Goal: Check status: Check status

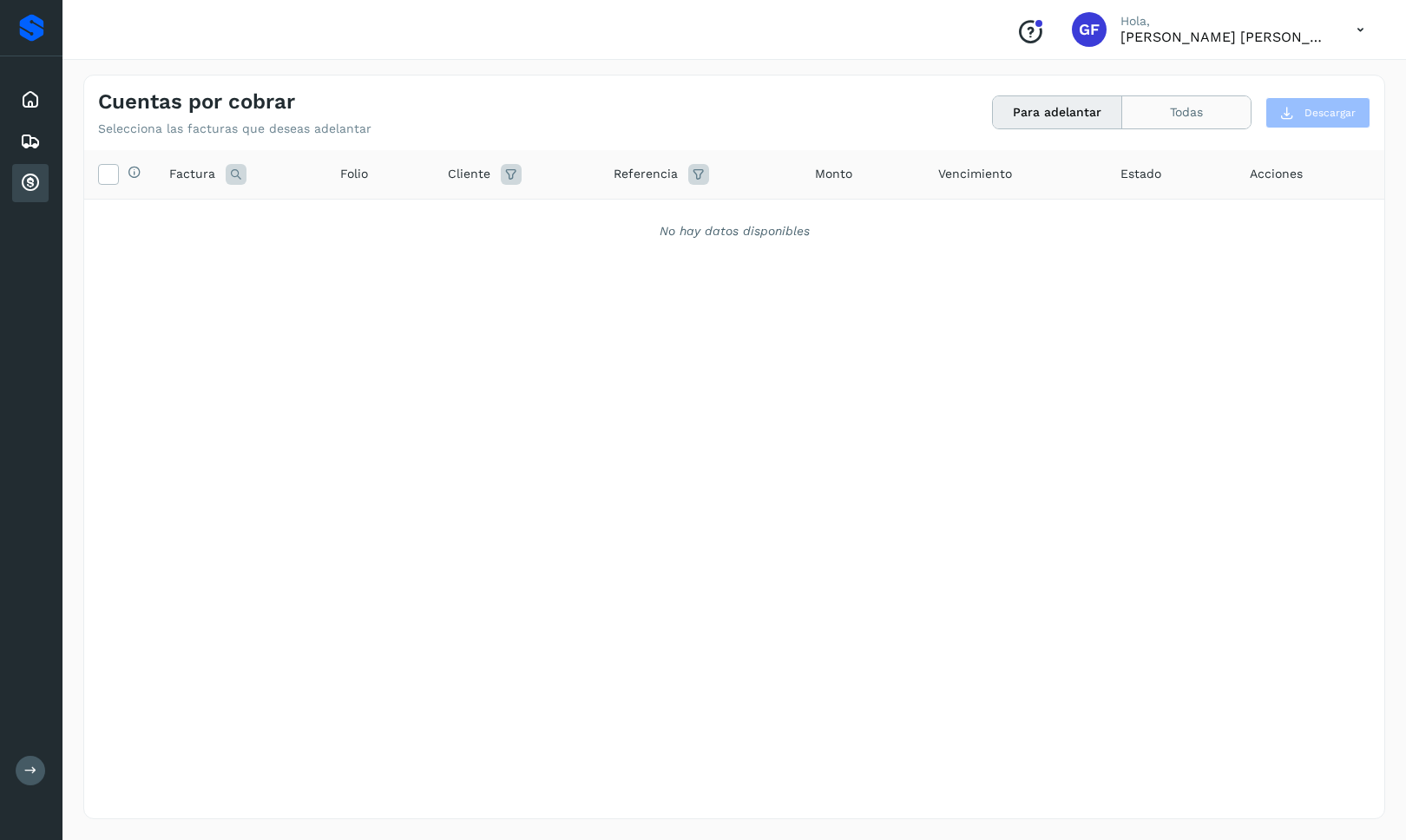
click at [1220, 121] on button "Todas" at bounding box center [1186, 113] width 128 height 32
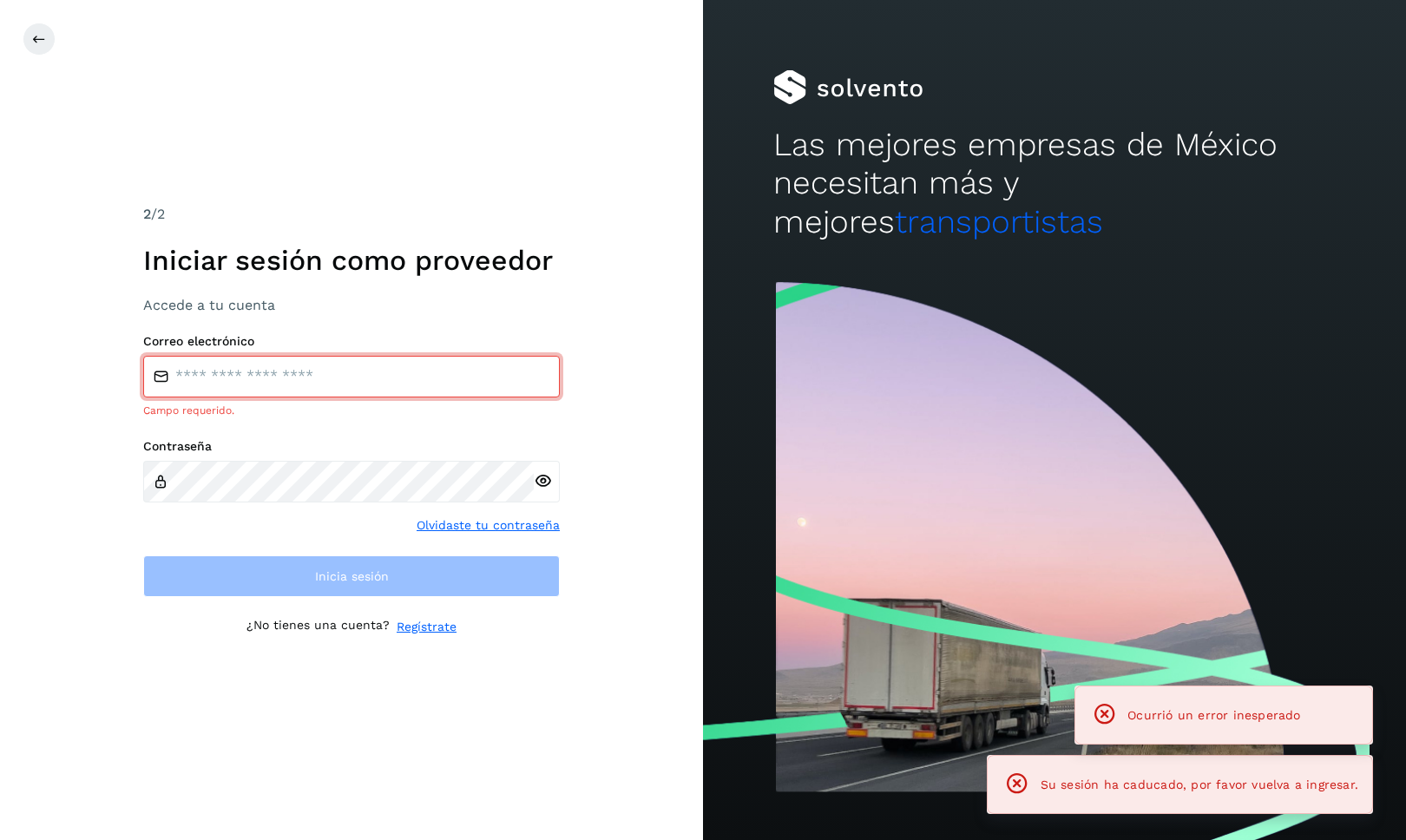
type input "**********"
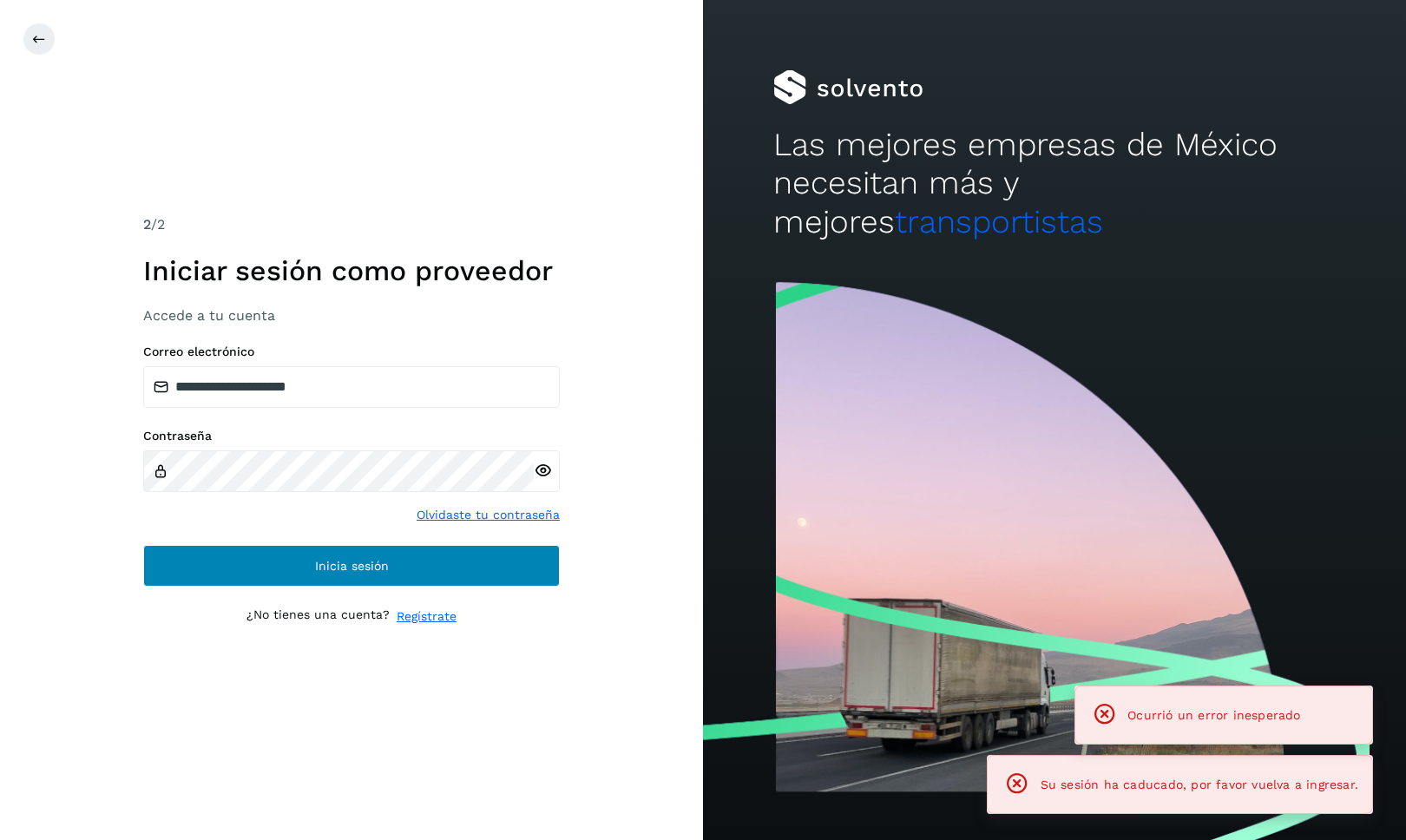
click at [347, 565] on span "Inicia sesión" at bounding box center [352, 566] width 73 height 13
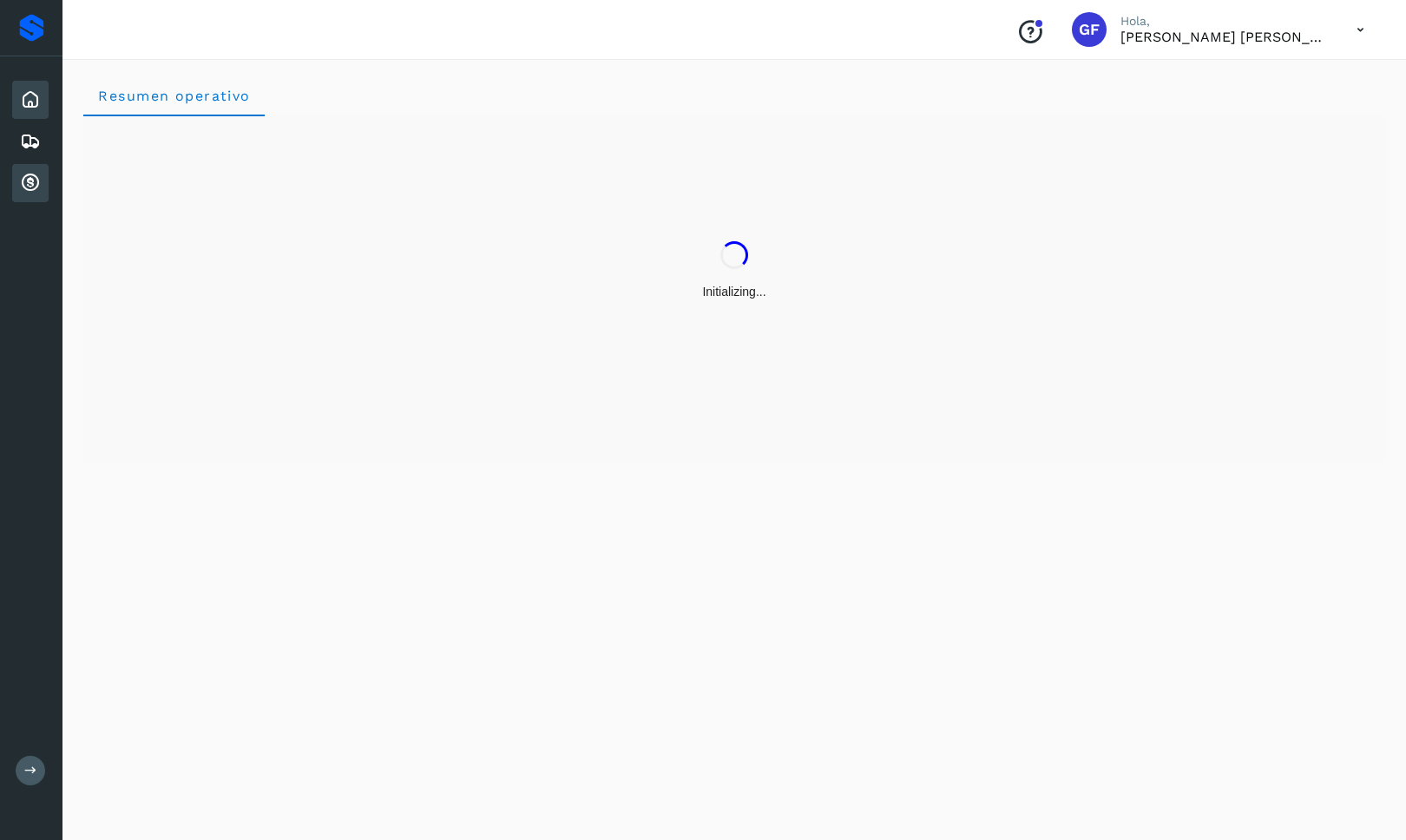
click at [31, 182] on icon at bounding box center [30, 183] width 21 height 21
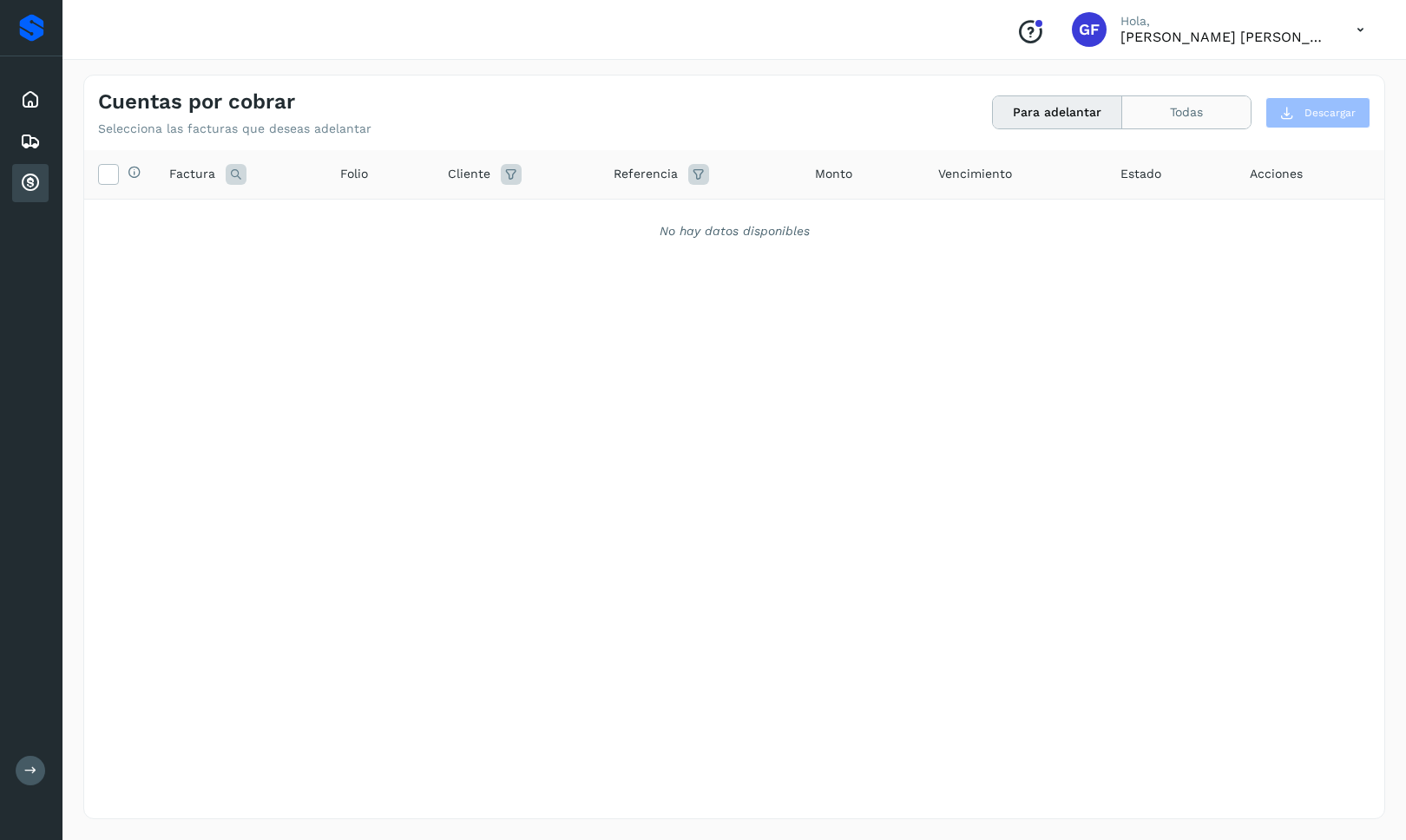
click at [1172, 101] on button "Todas" at bounding box center [1186, 113] width 128 height 32
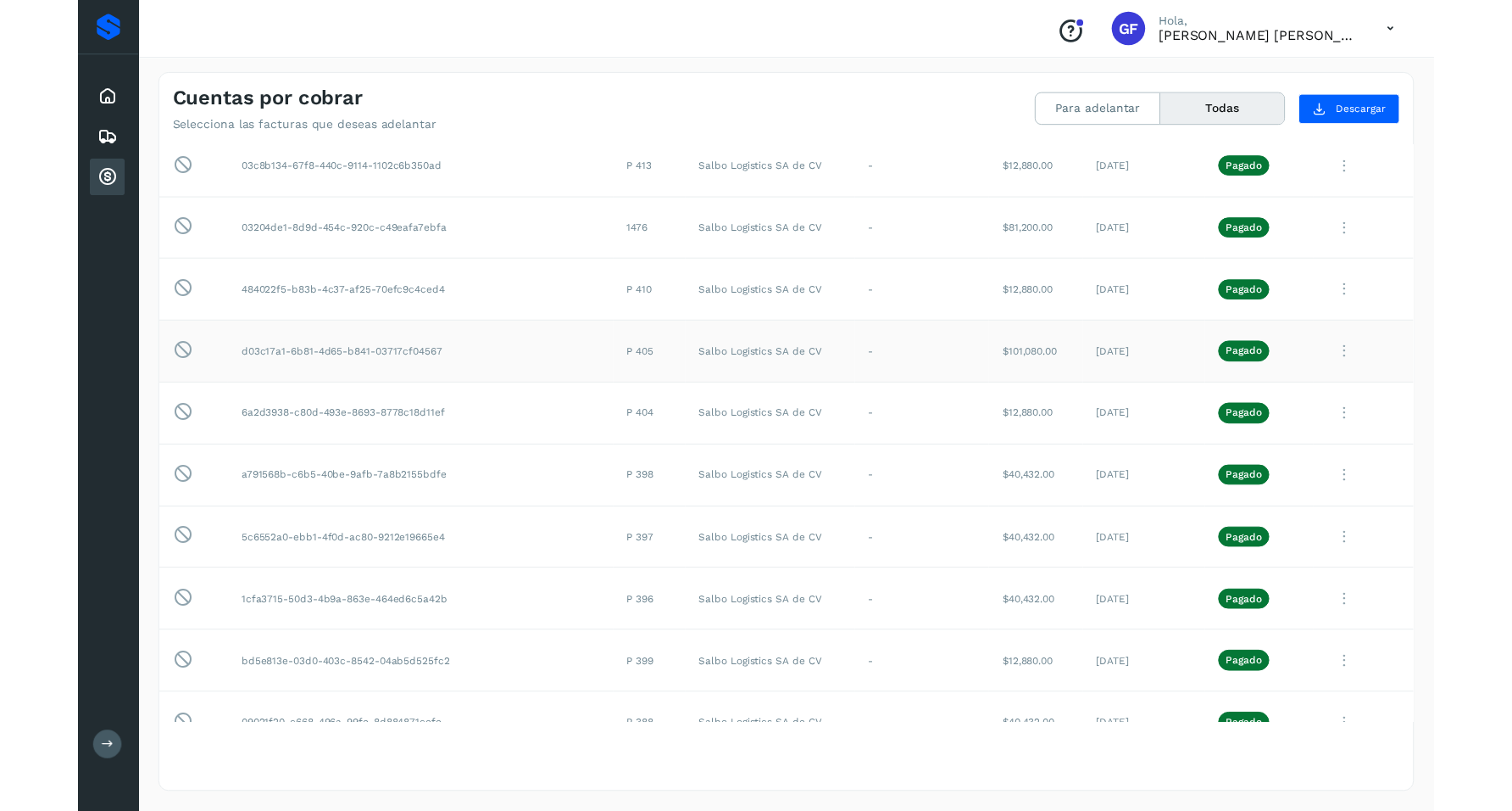
scroll to position [960, 0]
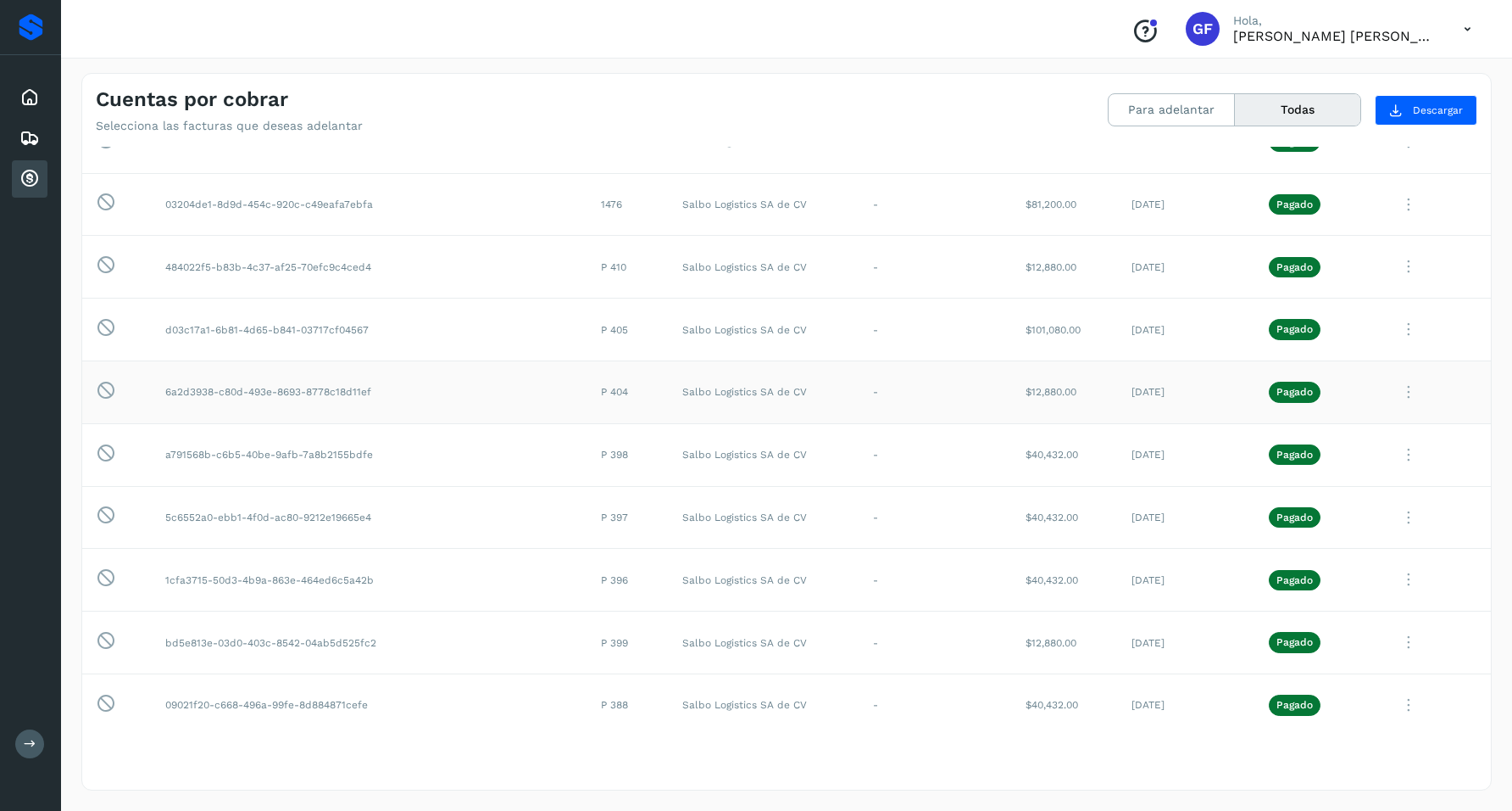
click at [1277, 386] on p "Pagado" at bounding box center [1295, 392] width 37 height 12
click at [1372, 377] on icon at bounding box center [1409, 392] width 34 height 35
click at [1371, 417] on button "Ver Detalle" at bounding box center [1376, 434] width 202 height 33
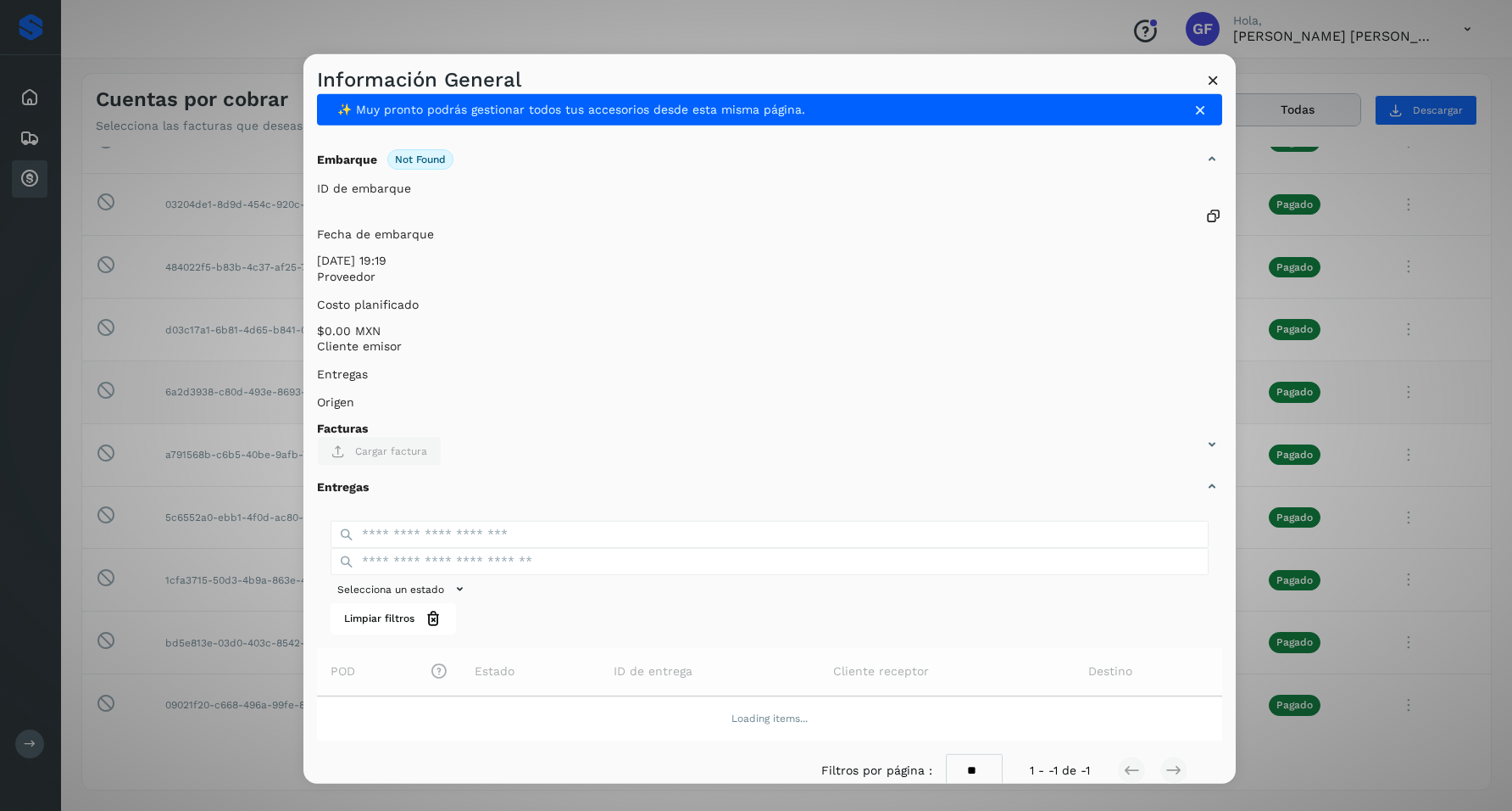
scroll to position [0, 0]
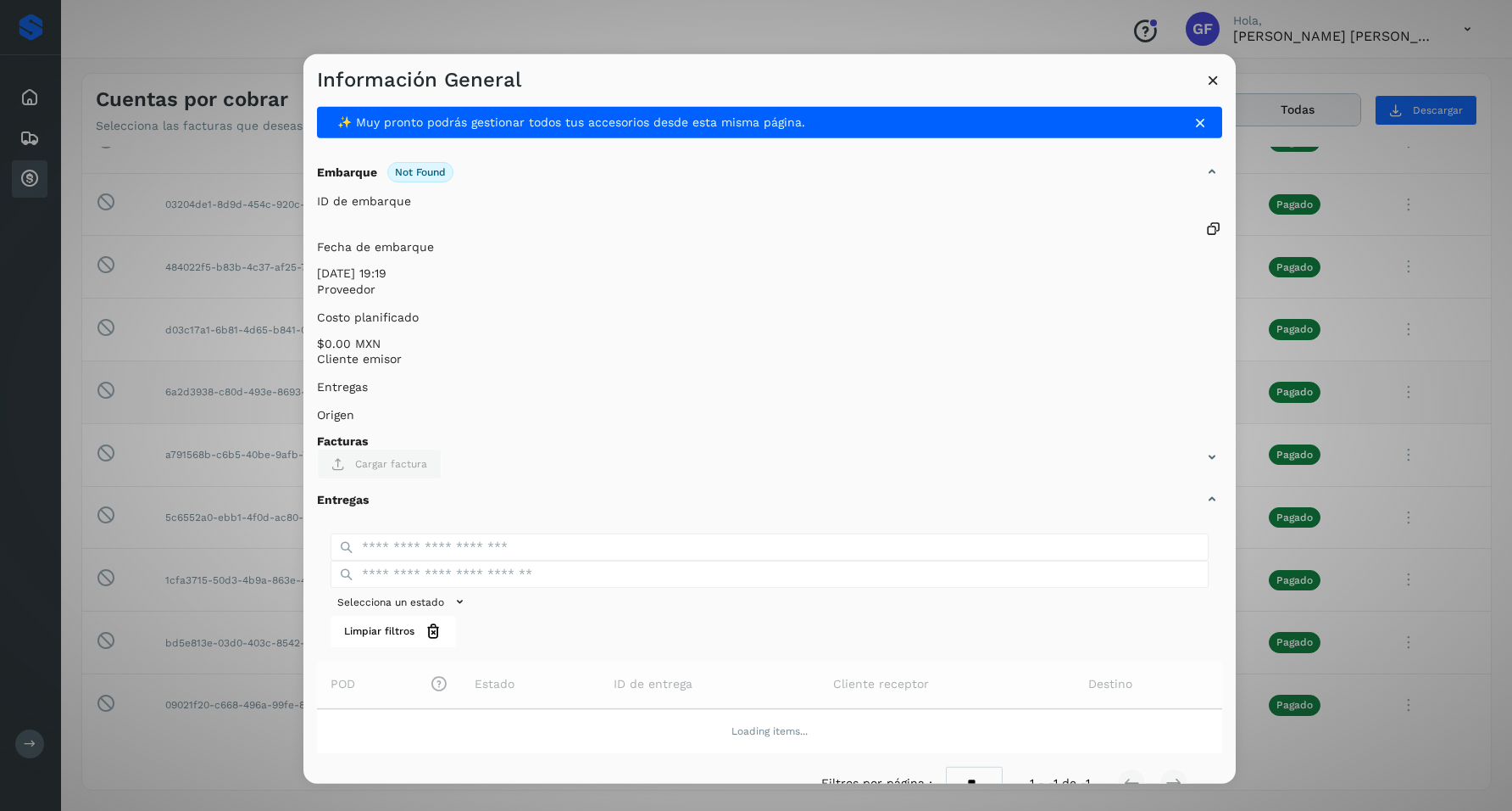
click at [1214, 80] on icon at bounding box center [1214, 80] width 17 height 17
